Goal: Information Seeking & Learning: Learn about a topic

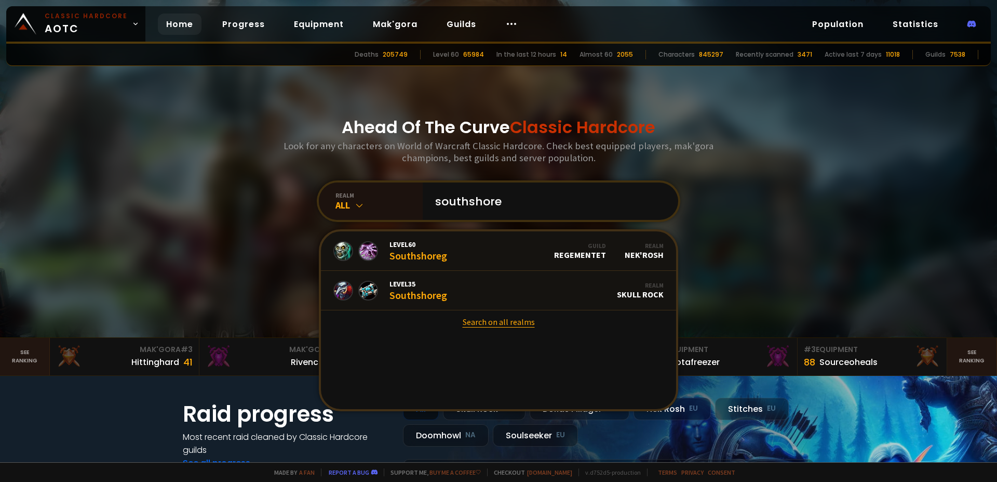
type input "southshore"
click at [482, 321] on link "Search on all realms" at bounding box center [498, 321] width 355 height 23
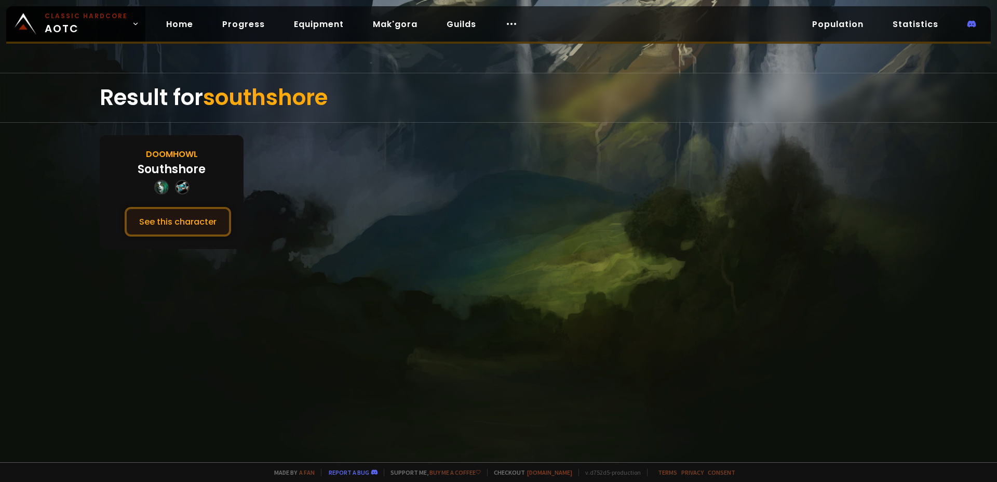
click at [202, 225] on button "See this character" at bounding box center [178, 222] width 106 height 30
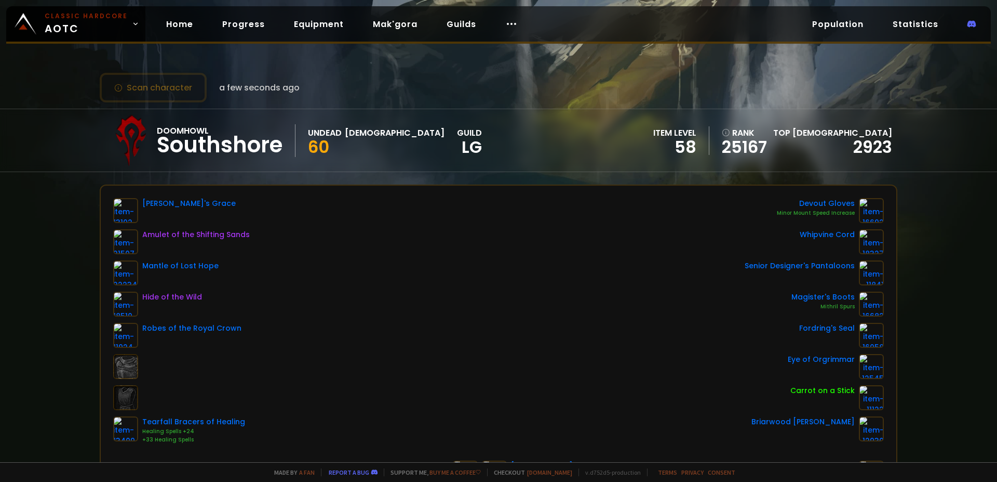
click at [179, 176] on div "Scan character a few seconds ago Doomhowl Southshore Undead Priest 60 guild LG …" at bounding box center [498, 231] width 997 height 462
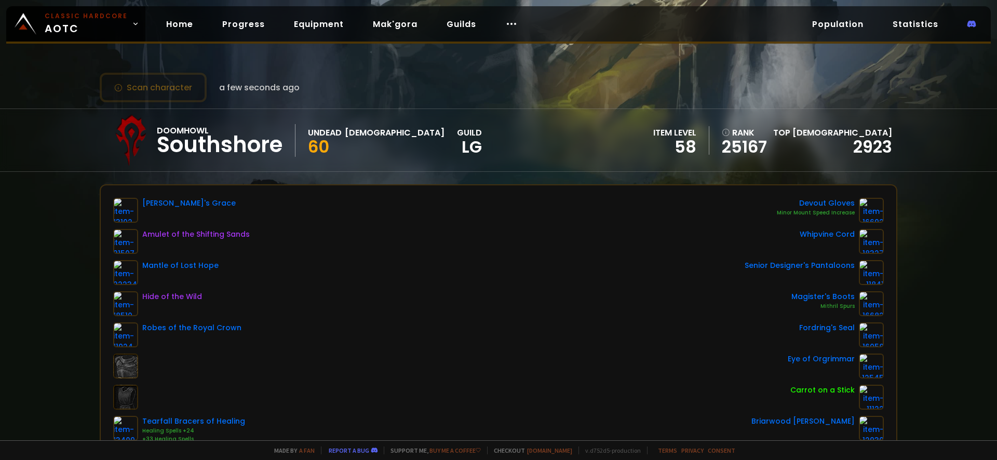
click at [410, 172] on div "Scan character a few seconds ago Doomhowl Southshore Undead Priest 60 guild LG …" at bounding box center [498, 220] width 997 height 441
click at [442, 286] on div "Cassandra's Grace Amulet of the Shifting Sands Mantle of Lost Hope Hide of the …" at bounding box center [498, 321] width 771 height 246
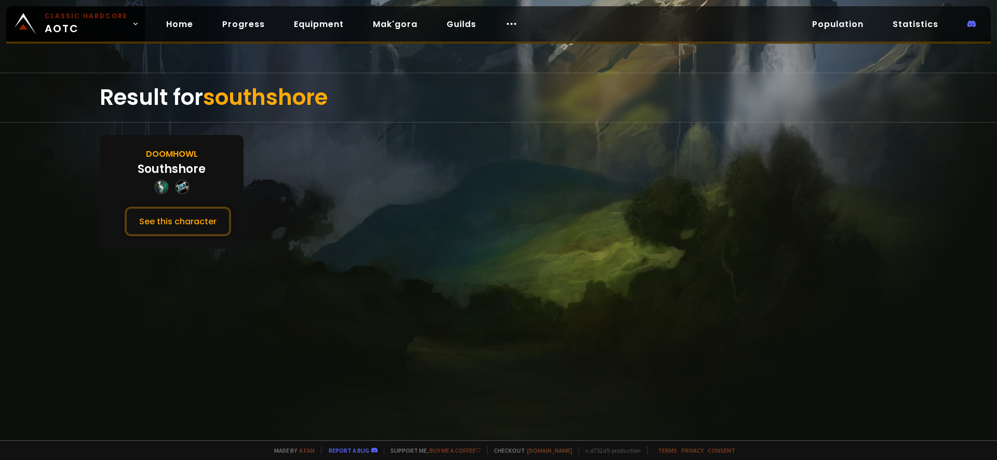
click at [304, 146] on section "Doomhowl Southshore See this character" at bounding box center [499, 192] width 798 height 114
click at [167, 98] on div "Result for southshore" at bounding box center [499, 97] width 798 height 49
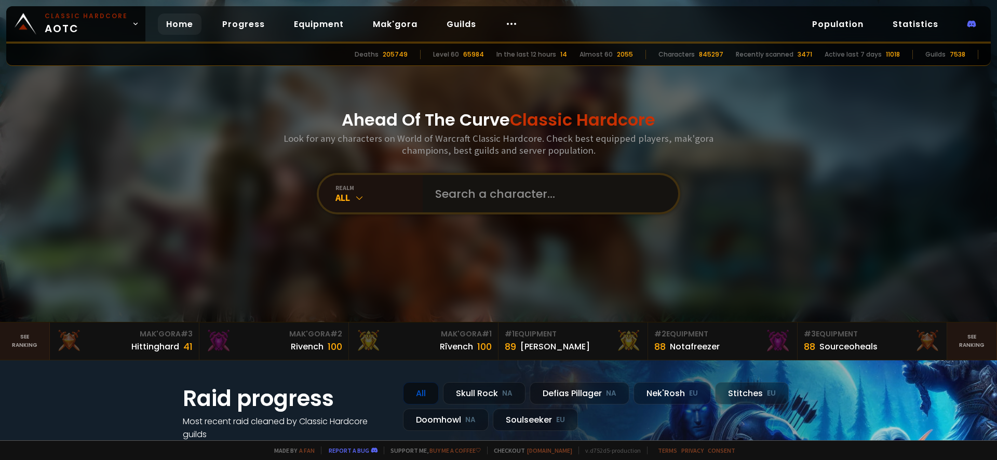
click at [439, 191] on input "text" at bounding box center [547, 193] width 237 height 37
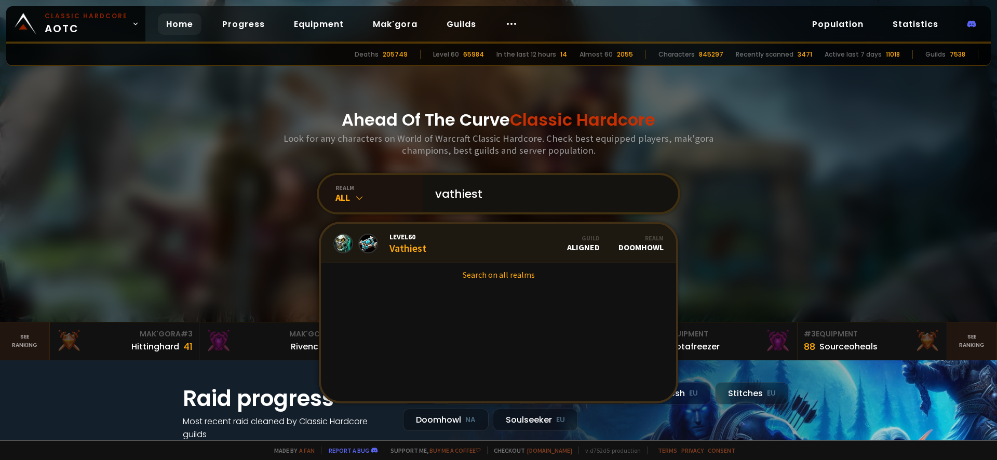
type input "vathiest"
click at [420, 239] on span "Level 60" at bounding box center [408, 236] width 37 height 9
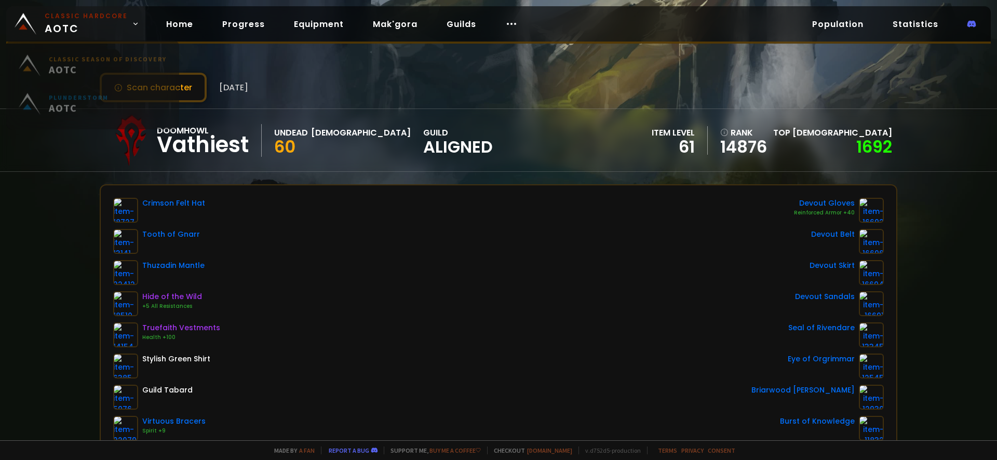
click at [83, 24] on span "Classic Hardcore AOTC" at bounding box center [86, 23] width 83 height 25
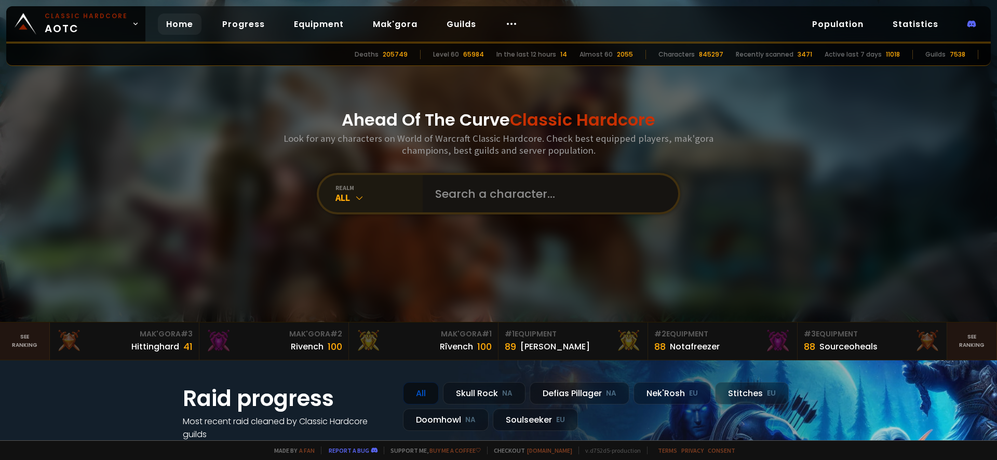
drag, startPoint x: 451, startPoint y: 188, endPoint x: 395, endPoint y: 184, distance: 56.8
click at [452, 188] on input "text" at bounding box center [547, 193] width 237 height 37
click at [500, 189] on input "text" at bounding box center [547, 193] width 237 height 37
type input "Peonfive"
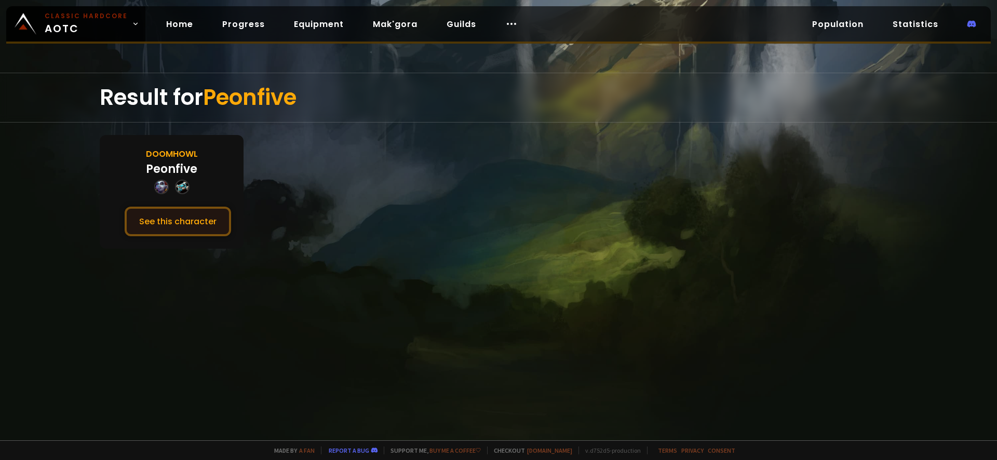
click at [180, 219] on button "See this character" at bounding box center [178, 222] width 106 height 30
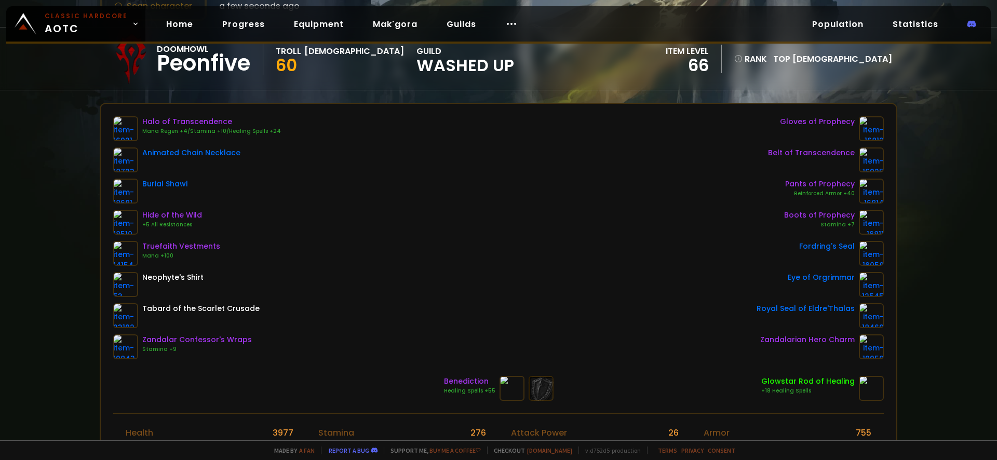
scroll to position [96, 0]
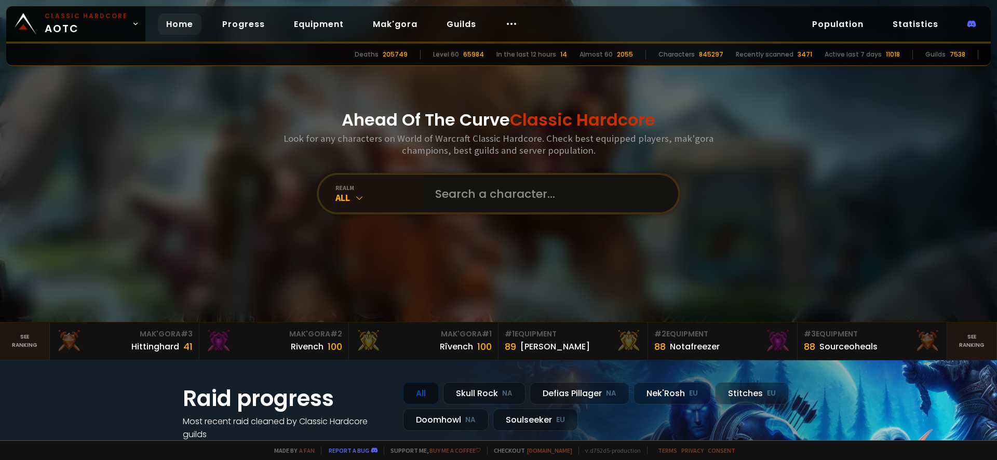
click at [482, 197] on input "text" at bounding box center [547, 193] width 237 height 37
click at [456, 205] on input "text" at bounding box center [547, 193] width 237 height 37
type input "Aredhouse"
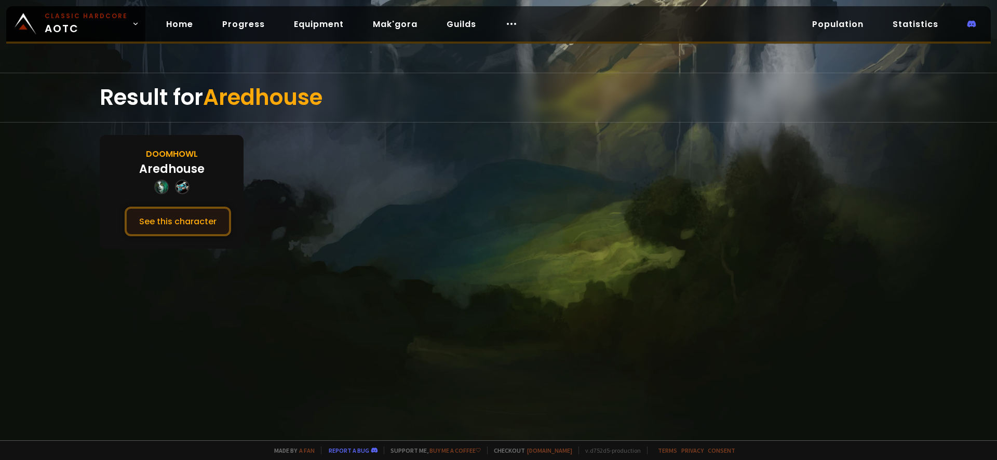
click at [179, 217] on button "See this character" at bounding box center [178, 222] width 106 height 30
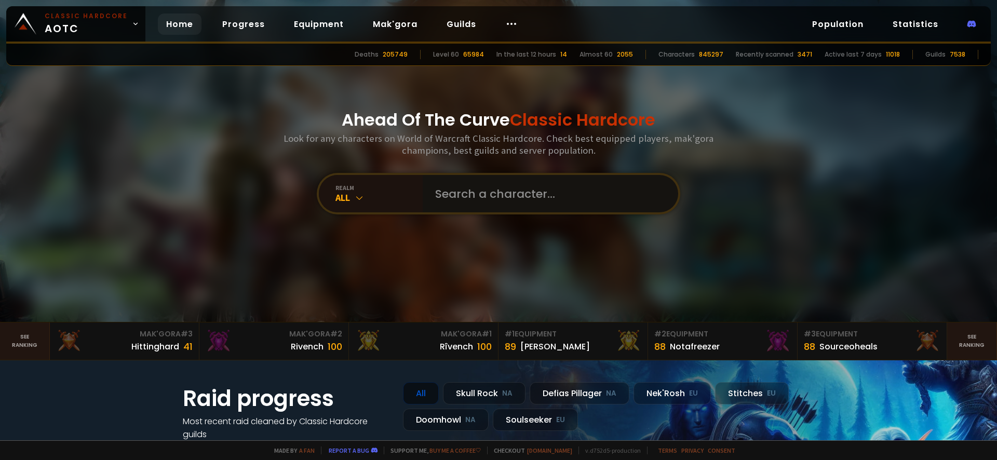
click at [439, 189] on input "text" at bounding box center [547, 193] width 237 height 37
type input "f"
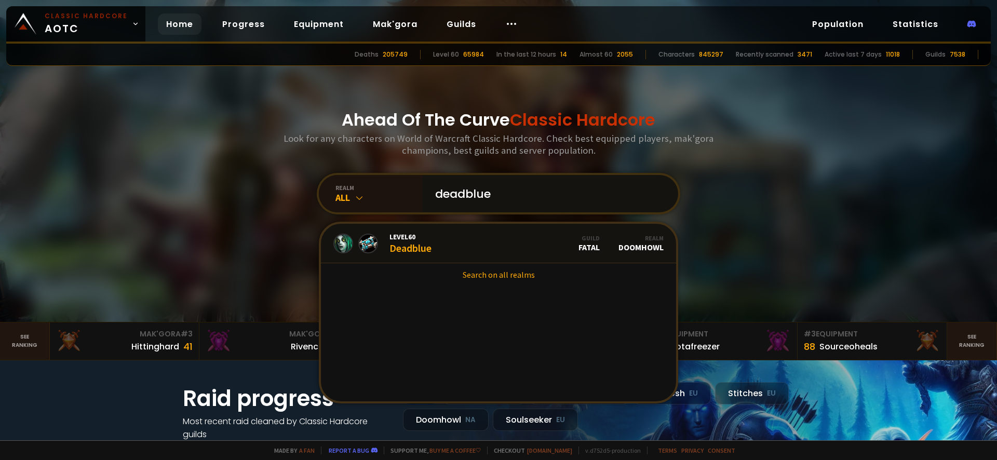
click at [471, 196] on input "deadblue" at bounding box center [547, 193] width 237 height 37
drag, startPoint x: 517, startPoint y: 193, endPoint x: 358, endPoint y: 190, distance: 158.5
click at [429, 190] on input "deadblue" at bounding box center [547, 193] width 237 height 37
type input "Katalaya"
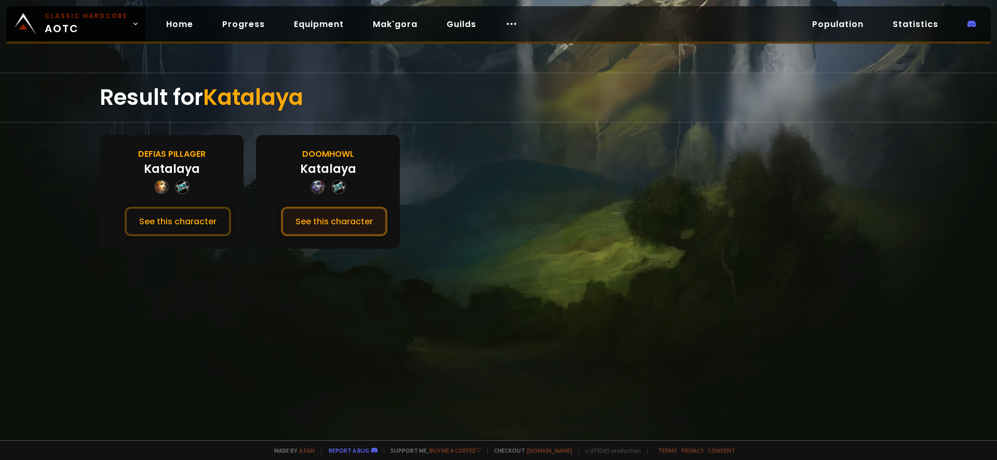
click at [335, 220] on button "See this character" at bounding box center [334, 222] width 106 height 30
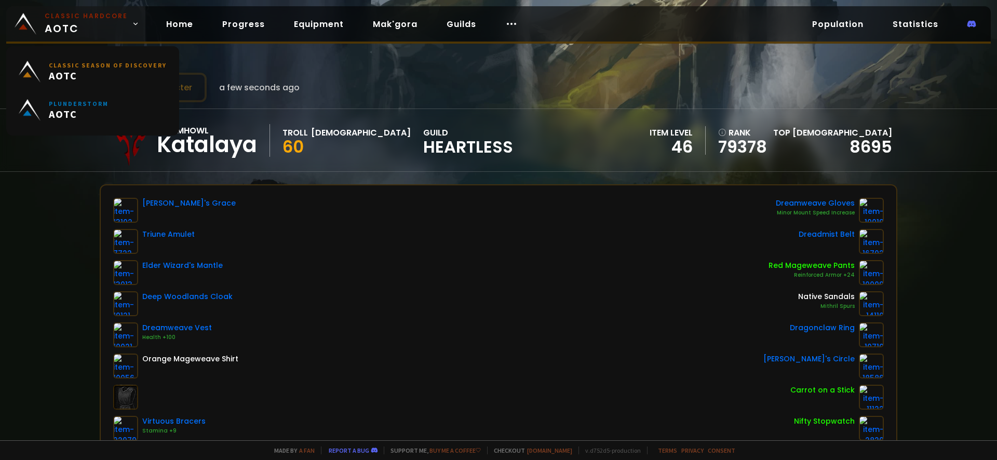
click at [86, 32] on span "Classic Hardcore AOTC" at bounding box center [86, 23] width 83 height 25
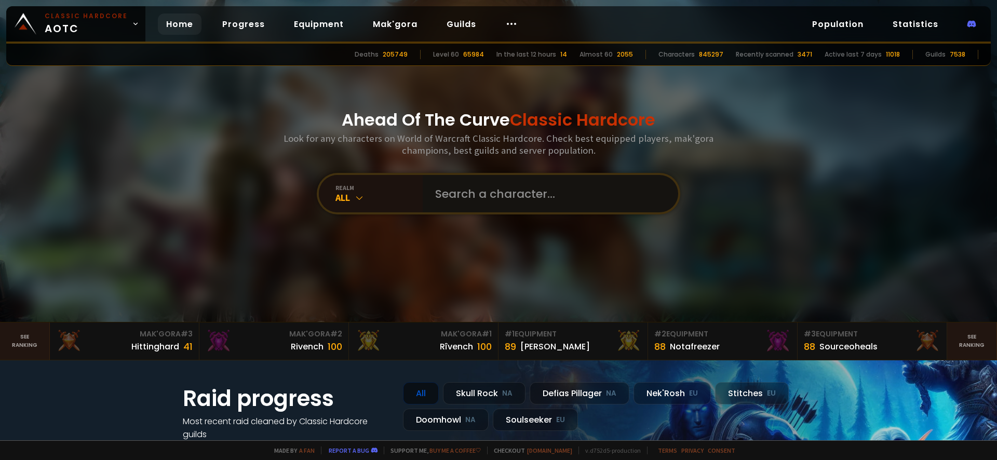
click at [460, 199] on input "text" at bounding box center [547, 193] width 237 height 37
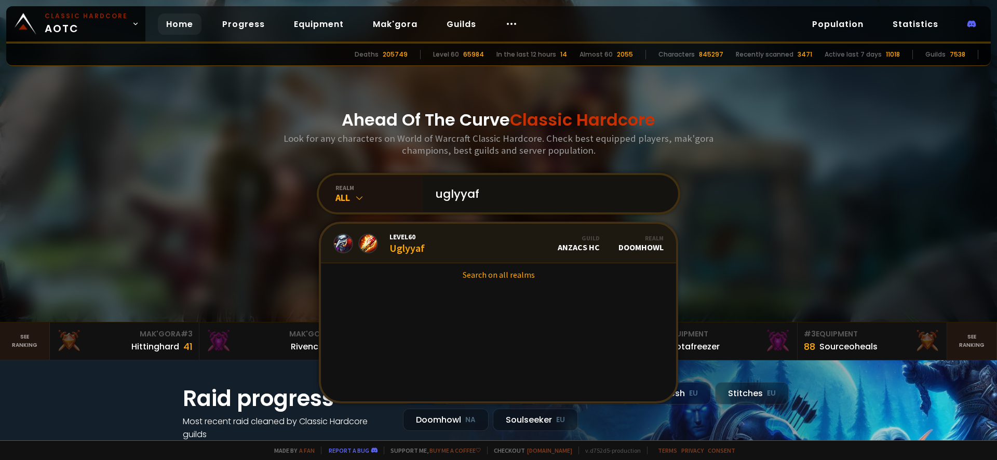
type input "uglyyaf"
click at [459, 245] on link "Level 60 Uglyyaf Guild Anzacs HC Realm Doomhowl" at bounding box center [498, 243] width 355 height 39
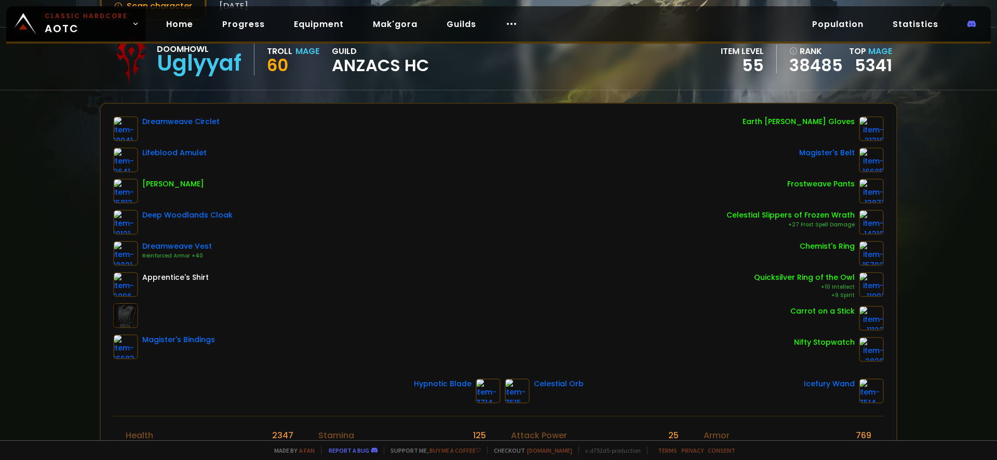
scroll to position [96, 0]
